Goal: Information Seeking & Learning: Learn about a topic

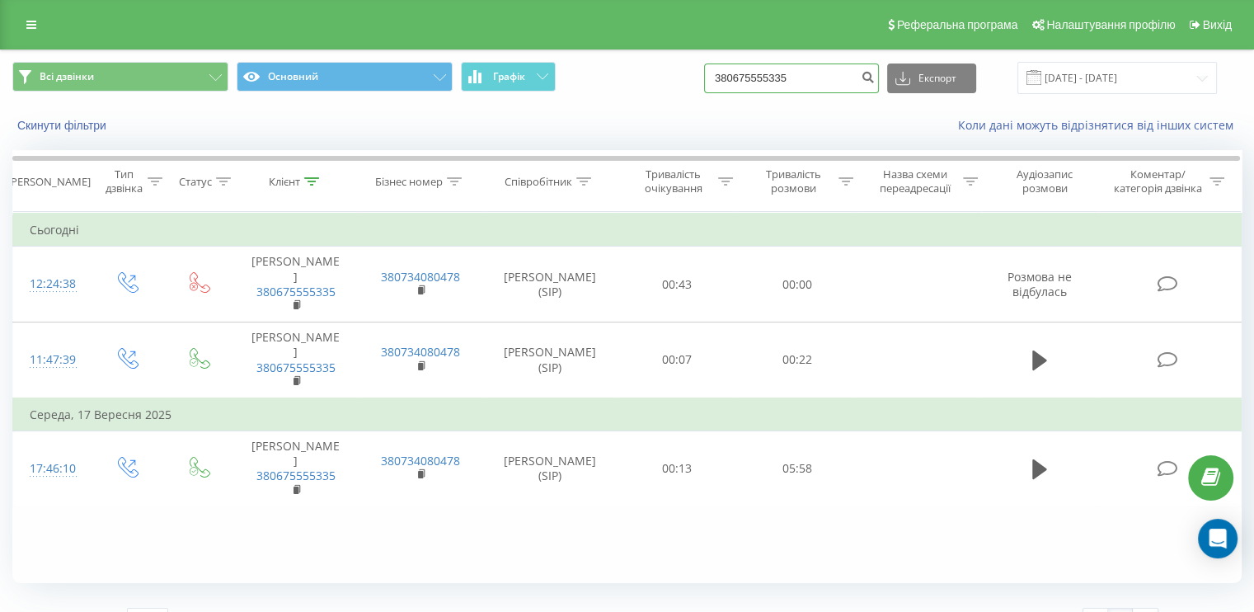
drag, startPoint x: 844, startPoint y: 82, endPoint x: 686, endPoint y: 80, distance: 158.3
click at [686, 80] on div "Всі дзвінки Основний Графік 380675555335 Експорт .csv .xls .xlsx [DATE] - [DATE]" at bounding box center [626, 78] width 1229 height 32
paste input "67547169"
type input "380667547169"
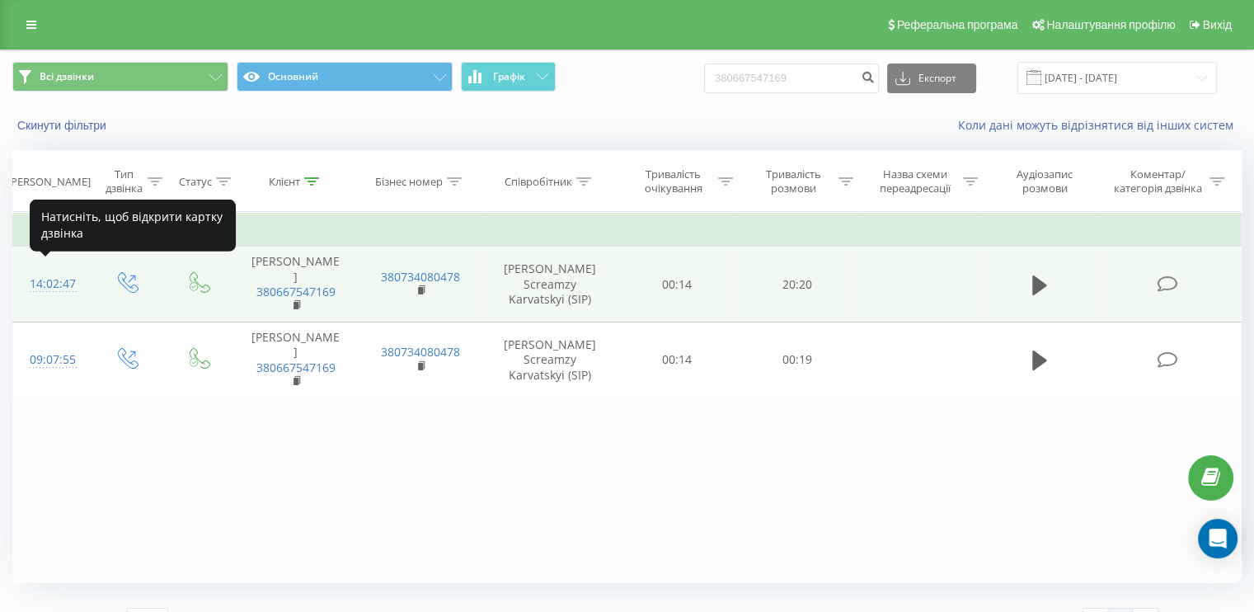
click at [59, 277] on div "14:02:47" at bounding box center [52, 284] width 44 height 32
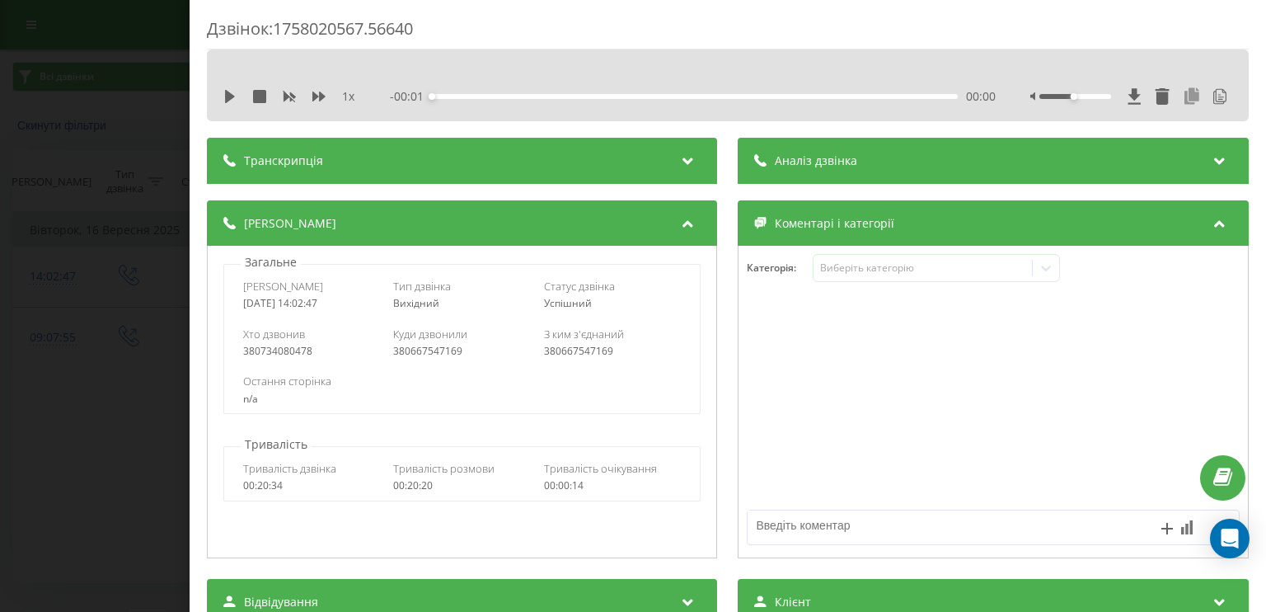
click at [1183, 101] on icon at bounding box center [1193, 96] width 20 height 16
click at [59, 141] on div "Дзвінок : 1758020567.56640 1 x - 20:18 00:00 00:00 Транскрипція 00:02 Добрий де…" at bounding box center [633, 306] width 1266 height 612
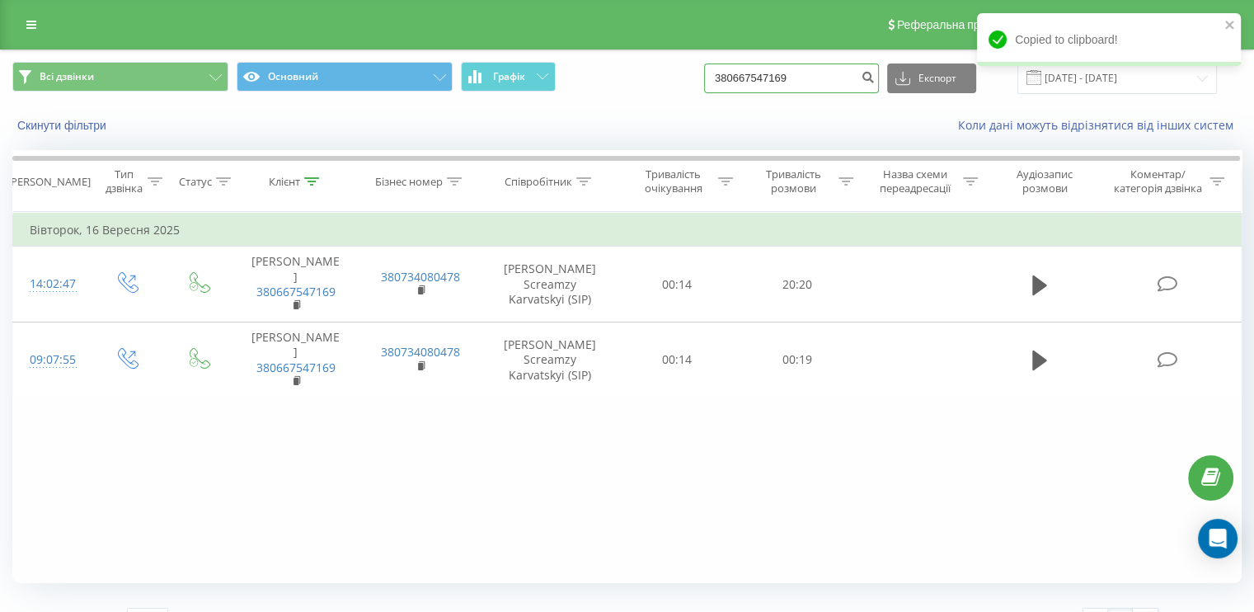
drag, startPoint x: 842, startPoint y: 82, endPoint x: 690, endPoint y: 80, distance: 152.5
click at [690, 80] on div "Всі дзвінки Основний Графік 380667547169 Експорт .csv .xls .xlsx 19.06.2025 - 1…" at bounding box center [626, 78] width 1229 height 32
paste input "74805981"
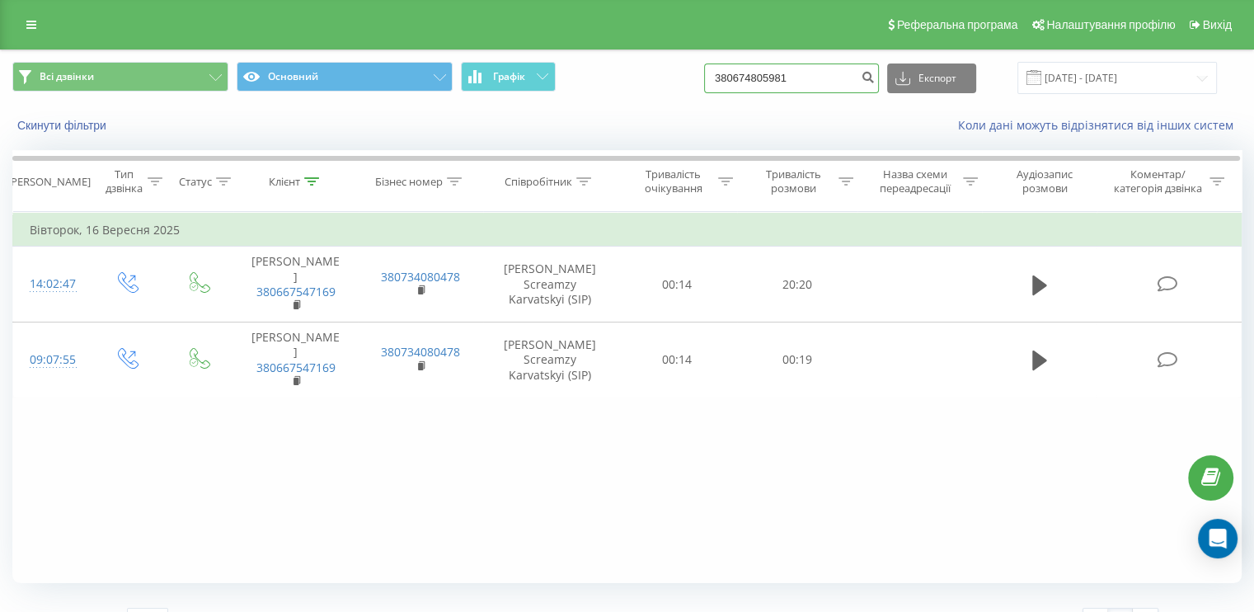
type input "380674805981"
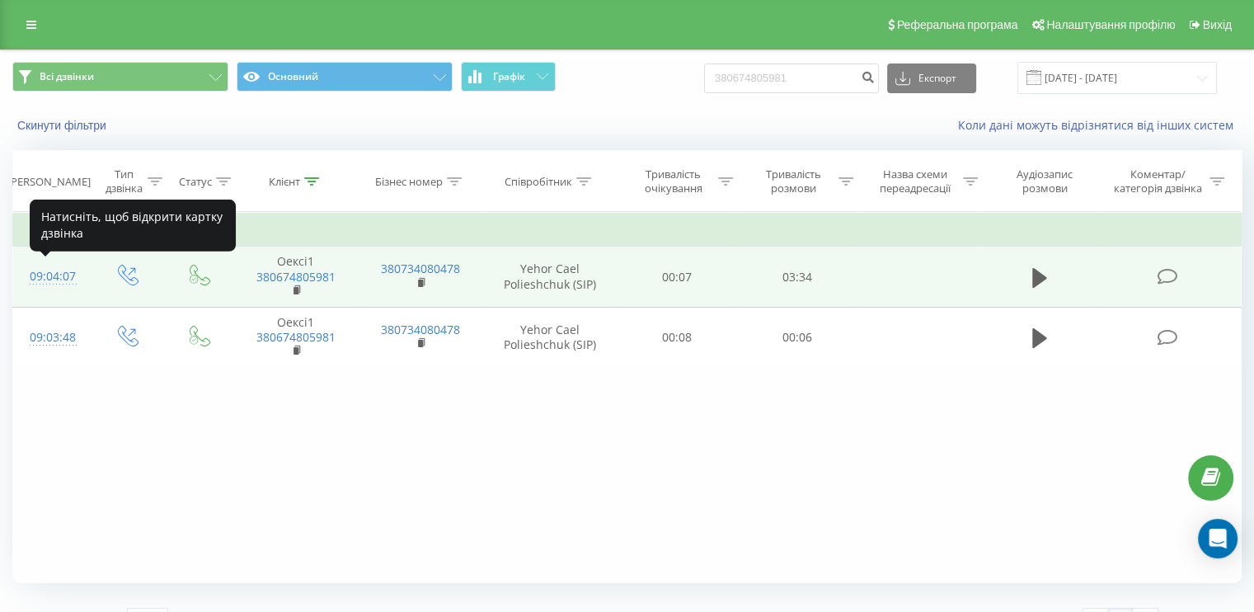
click at [67, 273] on div "09:04:07" at bounding box center [52, 276] width 44 height 32
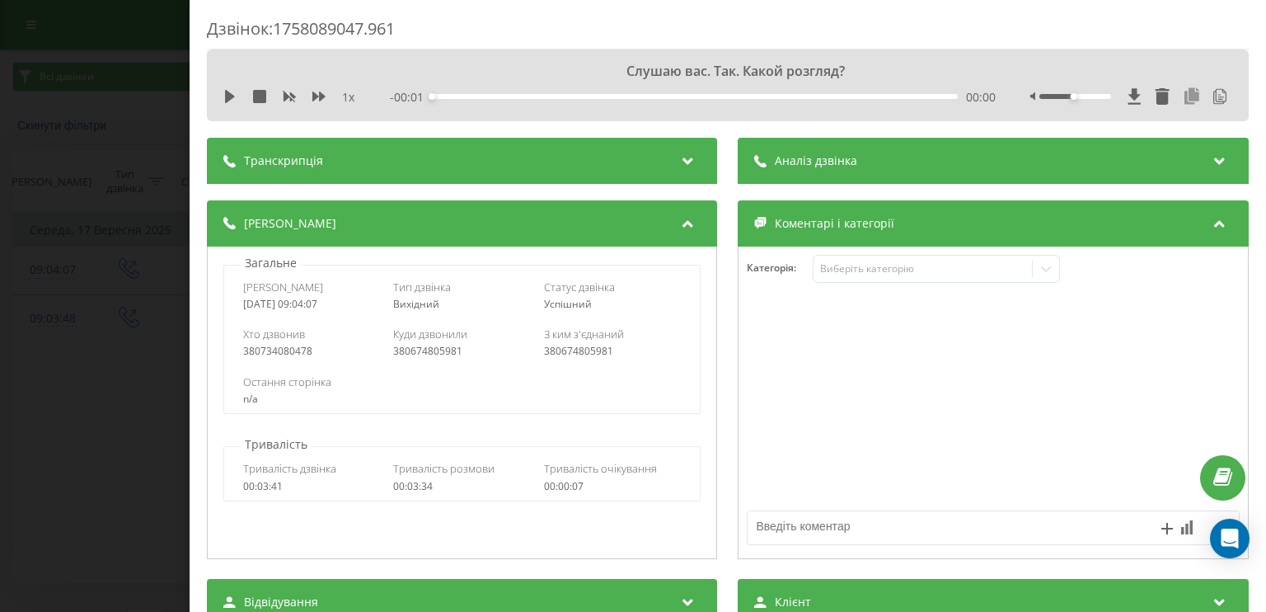
click at [1183, 97] on icon at bounding box center [1193, 96] width 20 height 16
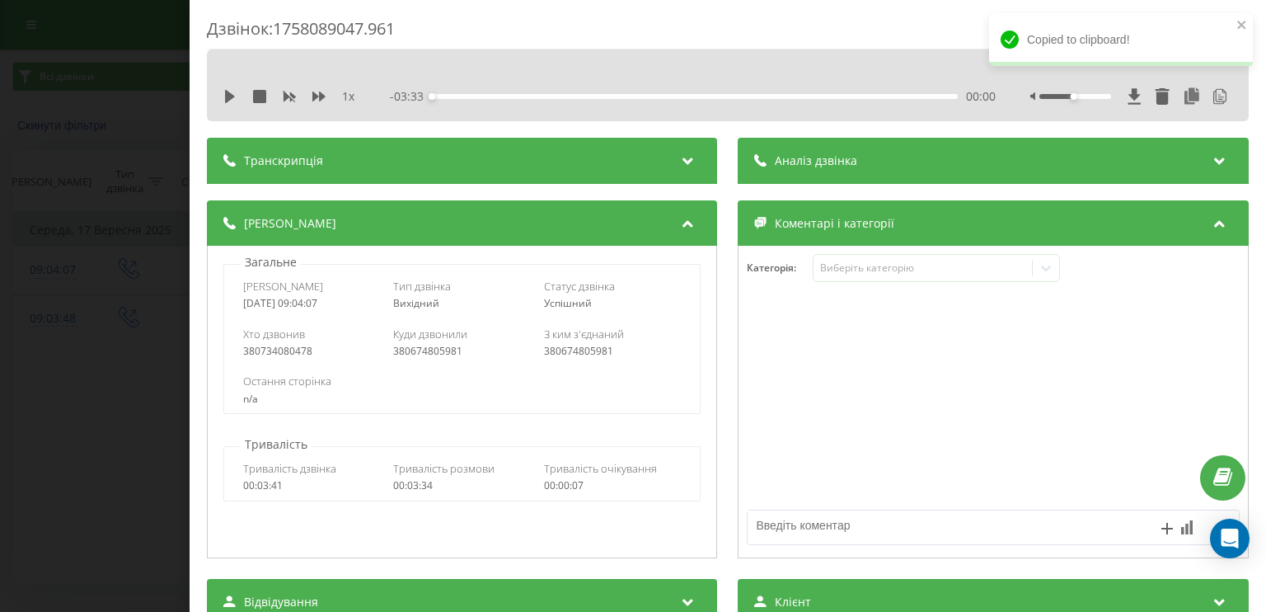
click at [791, 162] on span "Аналіз дзвінка" at bounding box center [817, 160] width 82 height 16
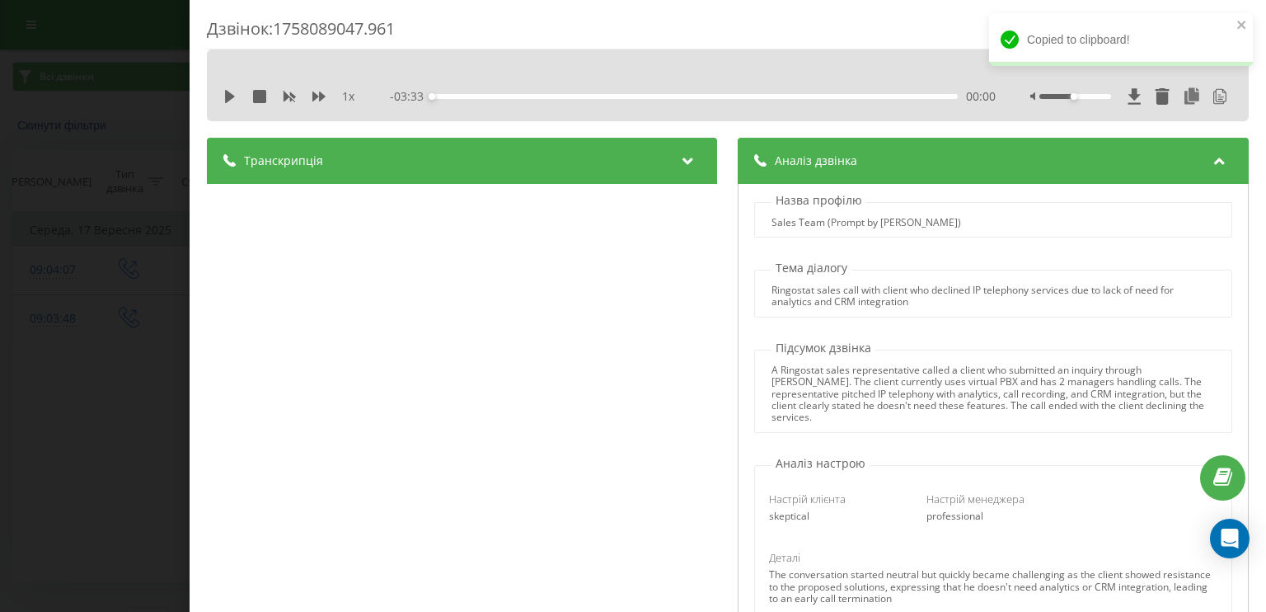
click at [933, 378] on div "A Ringostat sales representative called a client who submitted an inquiry throu…" at bounding box center [993, 393] width 443 height 59
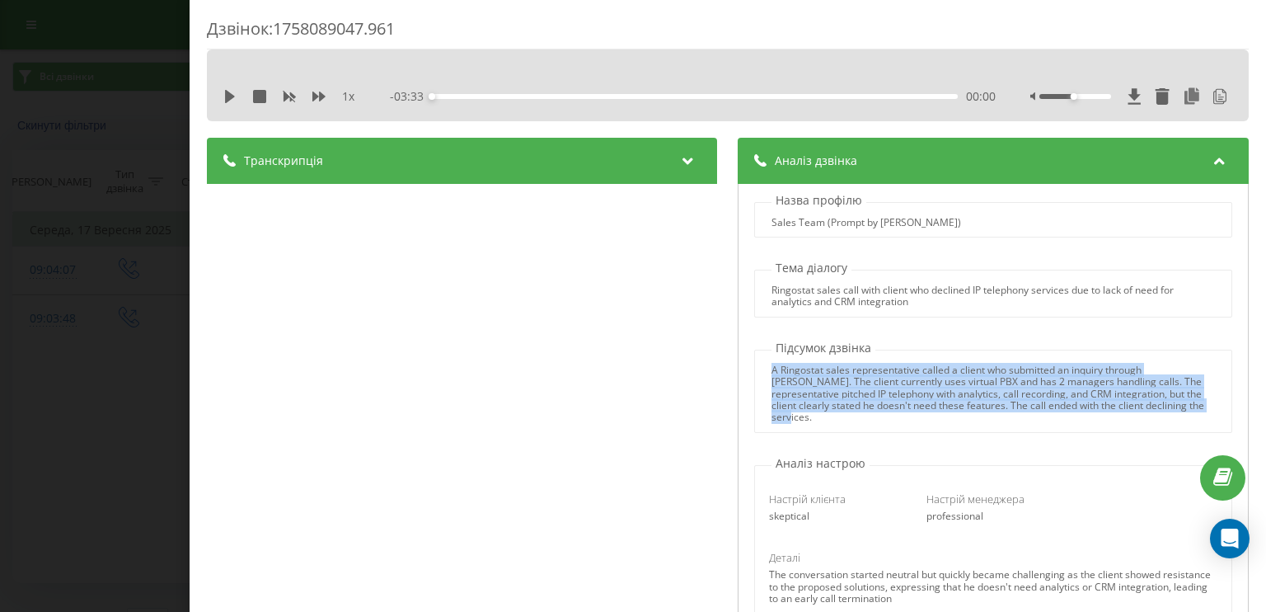
drag, startPoint x: 1184, startPoint y: 405, endPoint x: 762, endPoint y: 369, distance: 423.5
click at [762, 369] on div "A Ringostat sales representative called a client who submitted an inquiry throu…" at bounding box center [994, 393] width 476 height 59
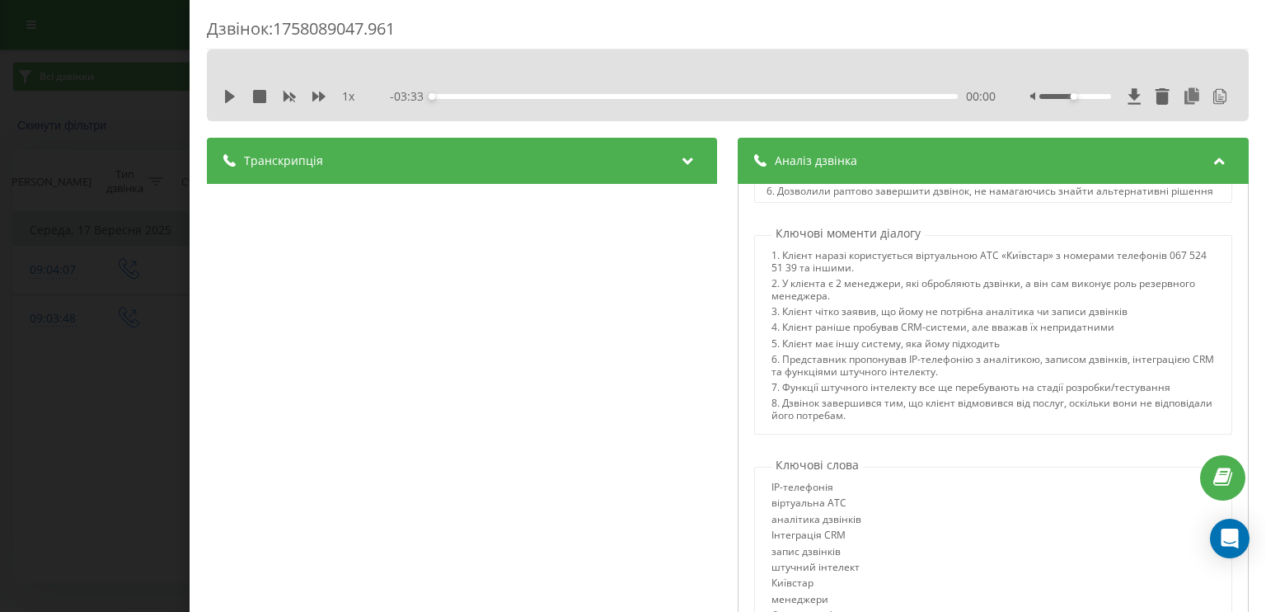
click at [162, 289] on div "Дзвінок : 1758089047.961 1 х - 03:33 00:00 00:00 Транскрипція 00:00 Слухаю вас.…" at bounding box center [633, 306] width 1266 height 612
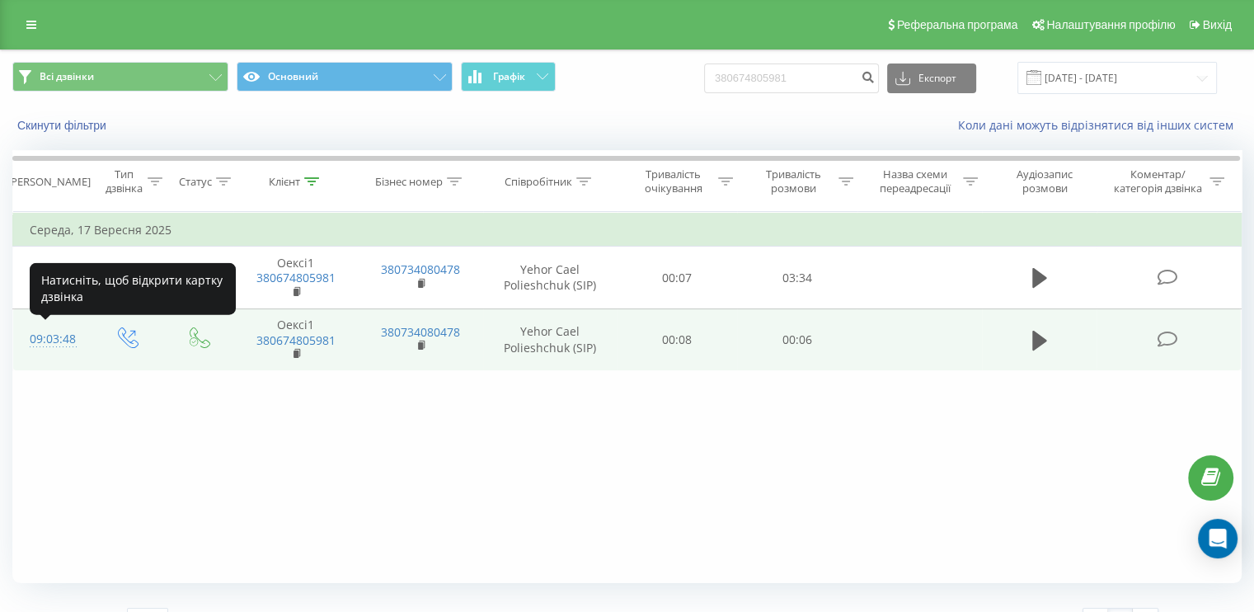
click at [61, 337] on font "09:03:48" at bounding box center [53, 339] width 46 height 16
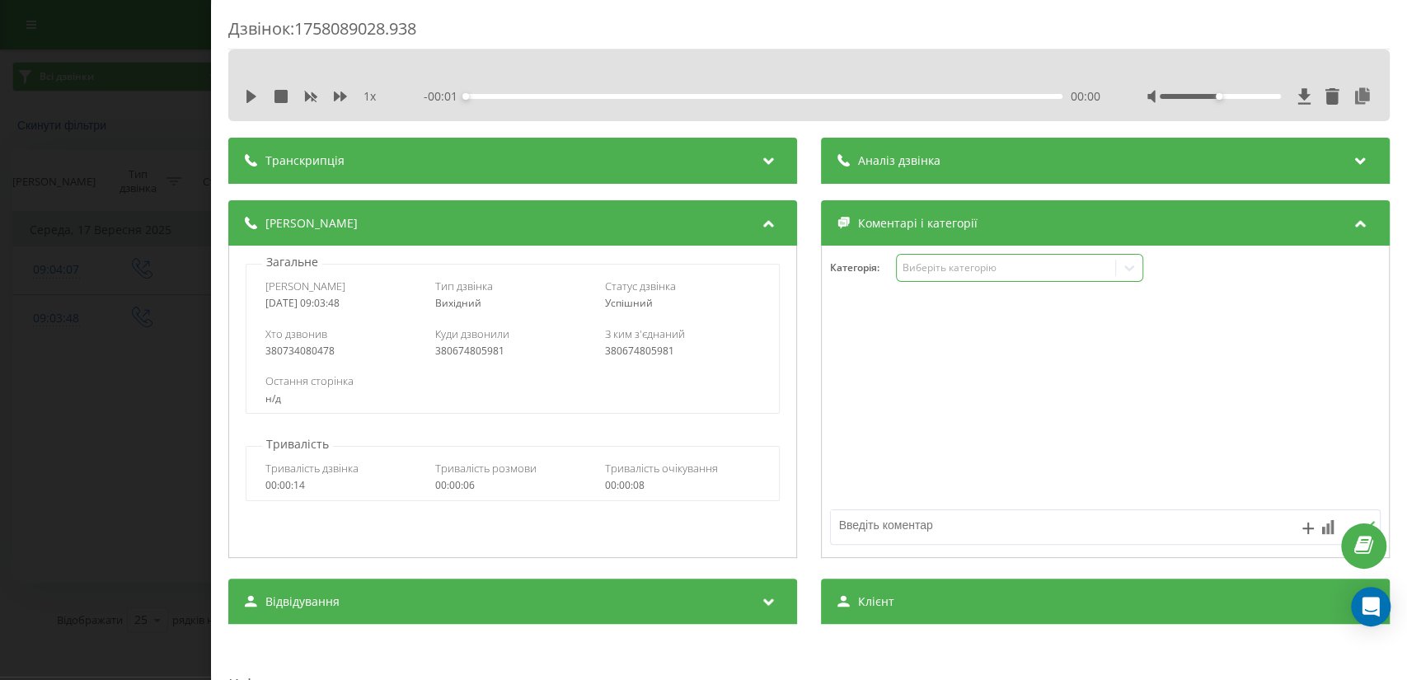
click at [1024, 274] on div "Виберіть категорію" at bounding box center [1006, 267] width 206 height 13
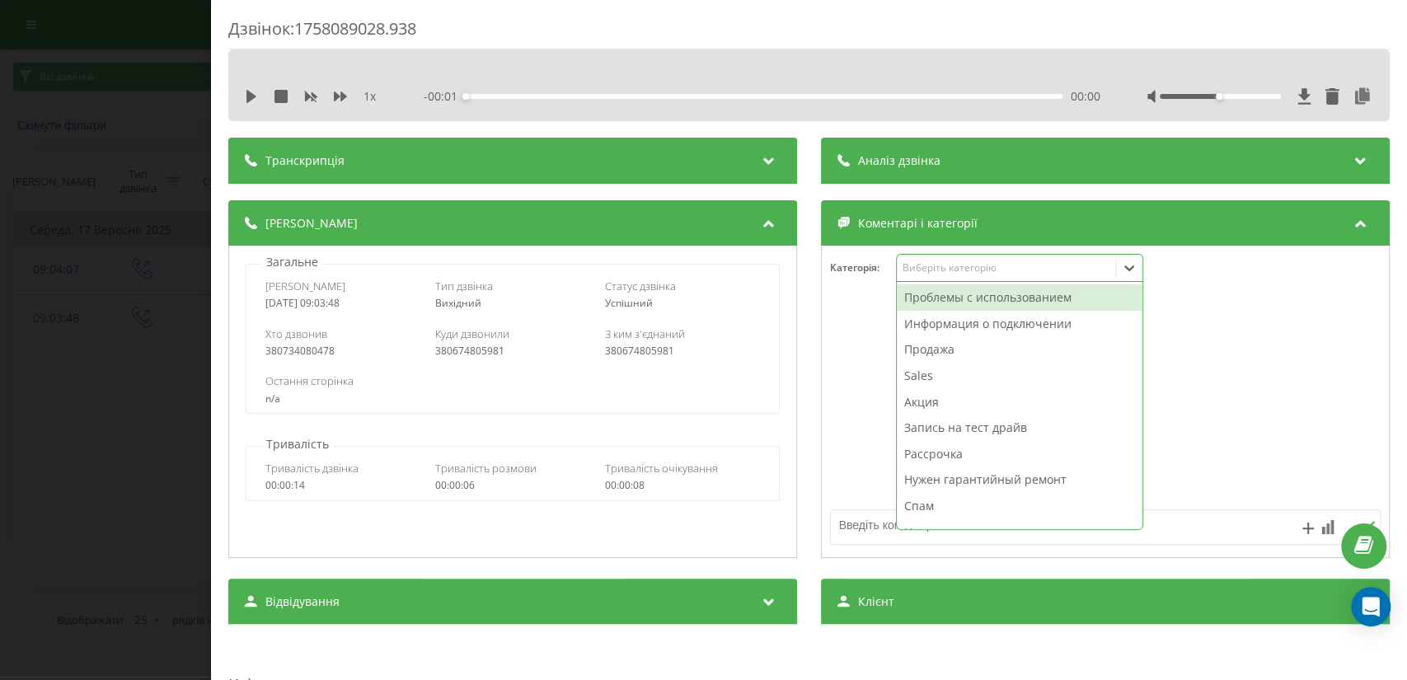
click at [1123, 267] on icon at bounding box center [1129, 268] width 16 height 16
click at [1121, 264] on icon at bounding box center [1129, 268] width 16 height 16
